Goal: Information Seeking & Learning: Learn about a topic

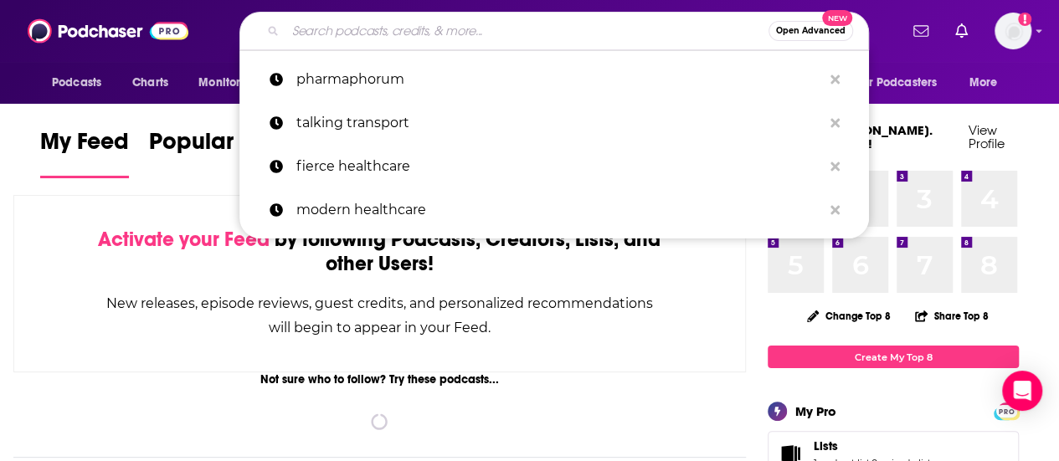
click at [489, 30] on input "Search podcasts, credits, & more..." at bounding box center [527, 31] width 483 height 27
paste input "Host of CEOs and ABCs Podcast"
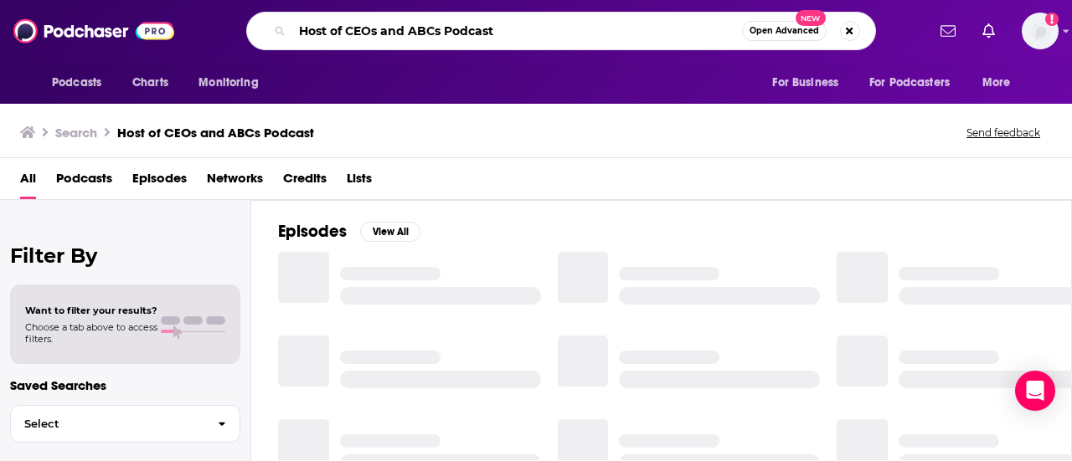
click at [347, 25] on input "Host of CEOs and ABCs Podcast" at bounding box center [517, 31] width 450 height 27
type input "CEOs and ABCs Podcast"
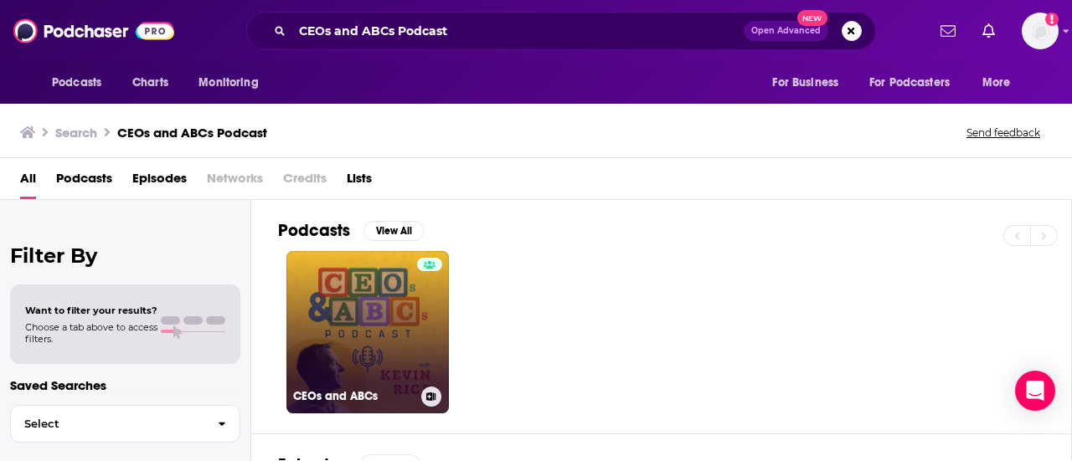
click at [382, 319] on link "CEOs and ABCs" at bounding box center [367, 332] width 162 height 162
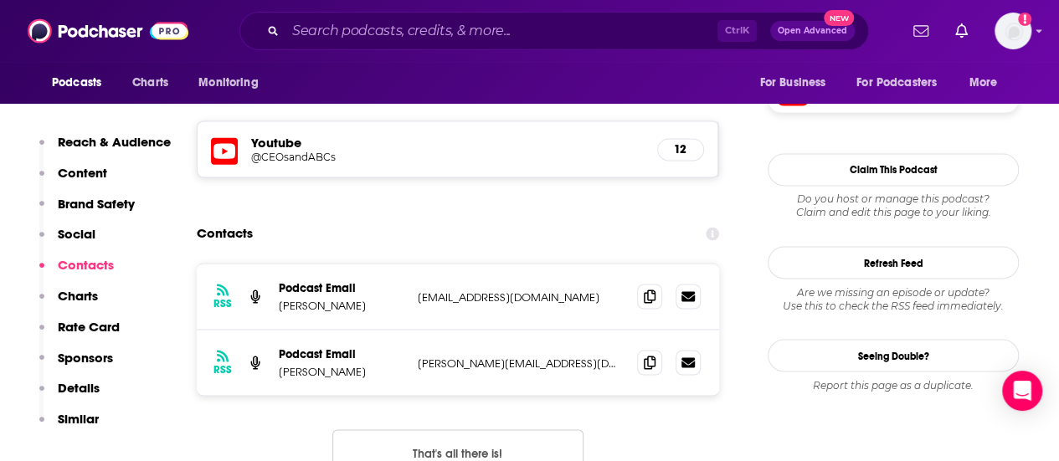
scroll to position [1318, 0]
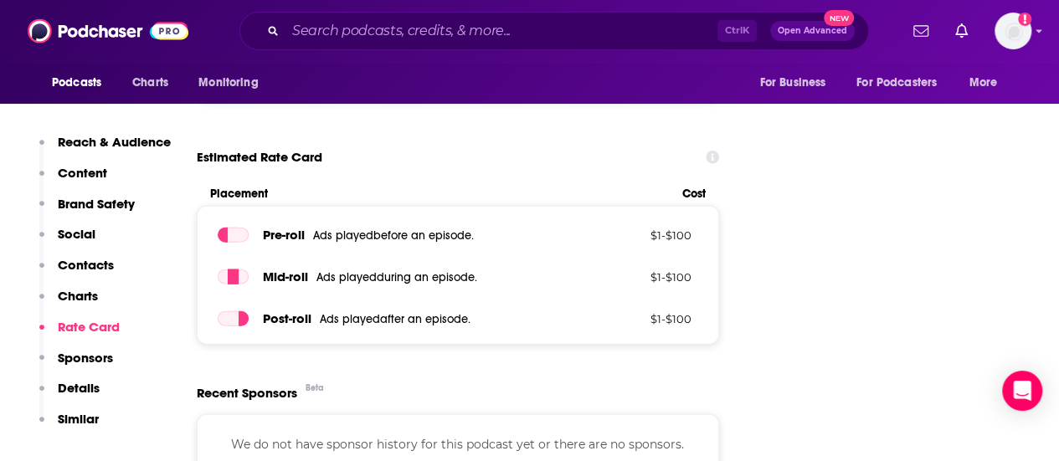
click at [405, 283] on span "Ads played during an episode ." at bounding box center [397, 277] width 161 height 14
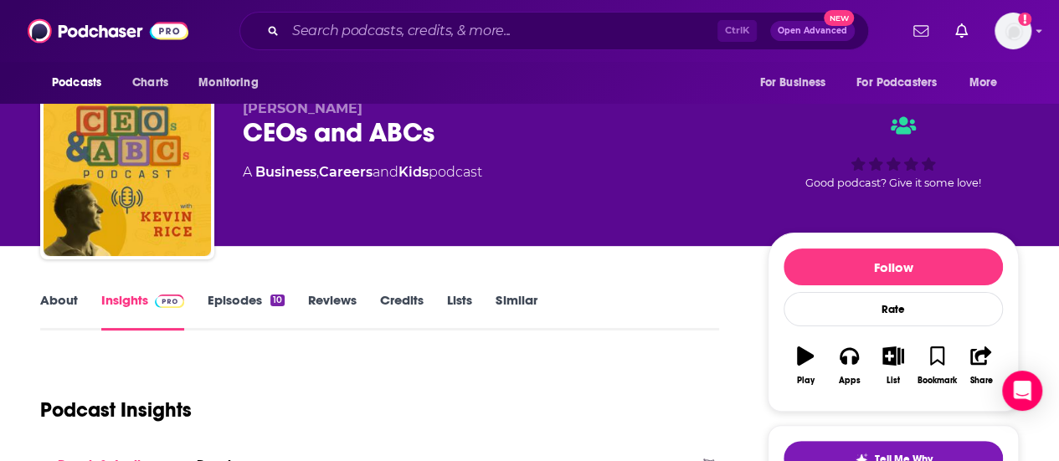
scroll to position [0, 0]
